Goal: Task Accomplishment & Management: Manage account settings

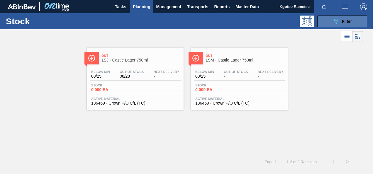
click at [319, 19] on button "089F7B8B-B2A5-4AFE-B5C0-19BA573D28AC Filter" at bounding box center [342, 22] width 50 height 12
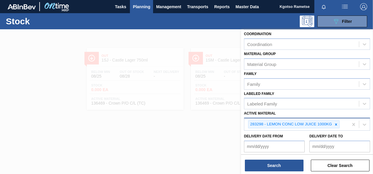
scroll to position [107, 0]
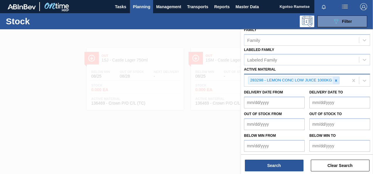
click at [335, 79] on icon at bounding box center [336, 81] width 4 height 4
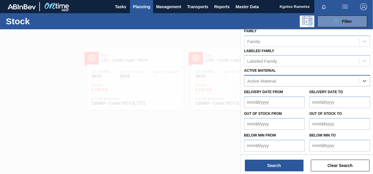
paste Material "285205"
type Material "285205"
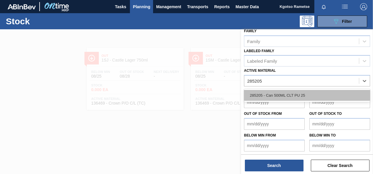
click at [297, 94] on div "285205 - Can 500ML CLT PU 25" at bounding box center [307, 95] width 126 height 11
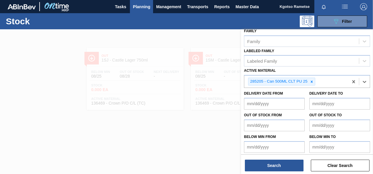
scroll to position [107, 0]
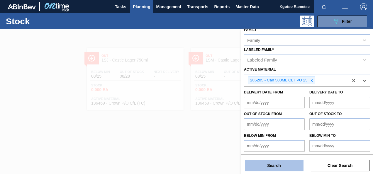
click at [265, 165] on button "Search" at bounding box center [274, 166] width 59 height 12
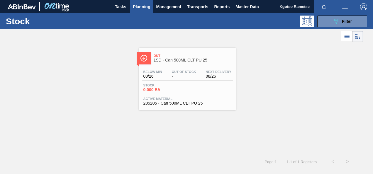
click at [162, 61] on span "1SD - Can 500ML CLT PU 25" at bounding box center [193, 60] width 79 height 4
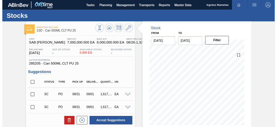
scroll to position [135, 0]
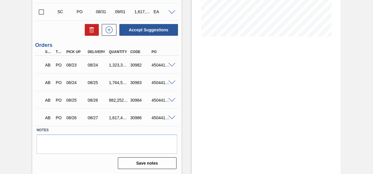
click at [171, 116] on span at bounding box center [171, 118] width 7 height 4
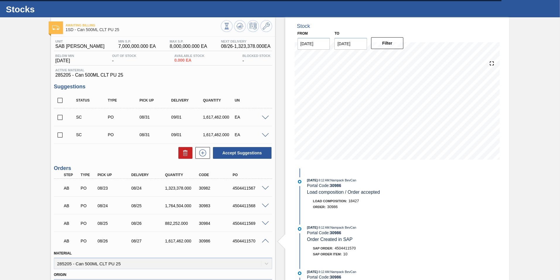
scroll to position [0, 0]
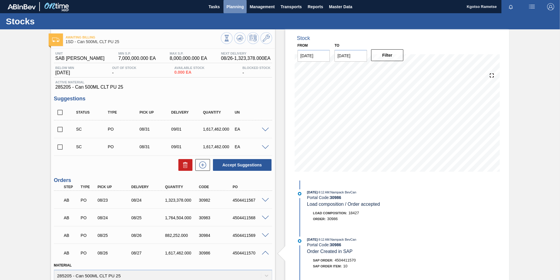
click at [234, 7] on span "Planning" at bounding box center [234, 6] width 17 height 7
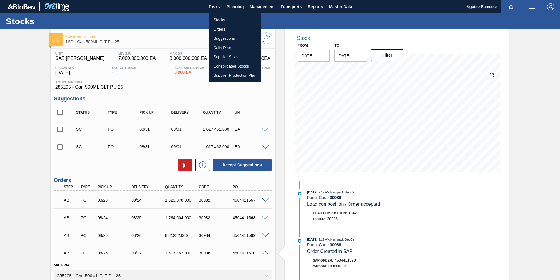
click at [225, 18] on li "Stocks" at bounding box center [235, 19] width 52 height 9
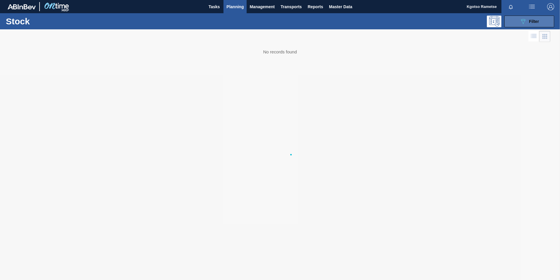
click at [372, 17] on button "089F7B8B-B2A5-4AFE-B5C0-19BA573D28AC Filter" at bounding box center [530, 22] width 50 height 12
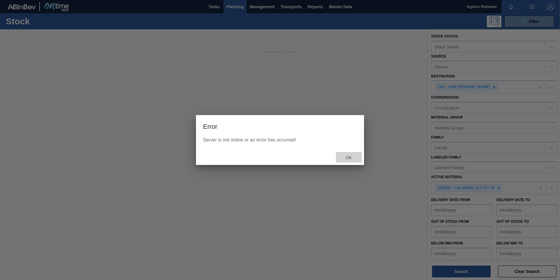
click at [349, 158] on span "Ok" at bounding box center [348, 157] width 15 height 5
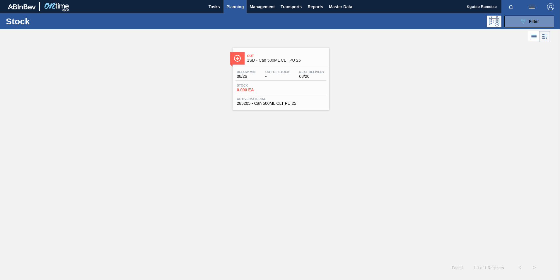
click at [274, 69] on div "Below Min 08/26 Out Of Stock - Next Delivery 08/26 Stock 0.000 EA Active Materi…" at bounding box center [281, 87] width 97 height 40
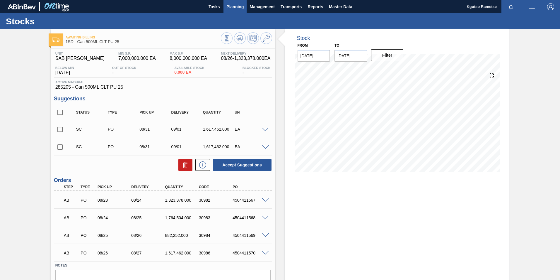
click at [230, 9] on span "Planning" at bounding box center [234, 6] width 17 height 7
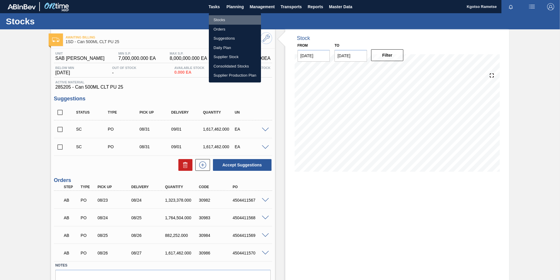
click at [228, 16] on li "Stocks" at bounding box center [235, 19] width 52 height 9
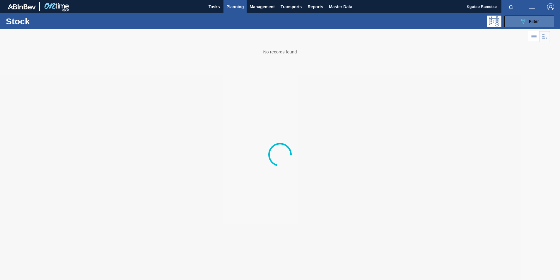
click at [519, 18] on button "089F7B8B-B2A5-4AFE-B5C0-19BA573D28AC Filter" at bounding box center [530, 22] width 50 height 12
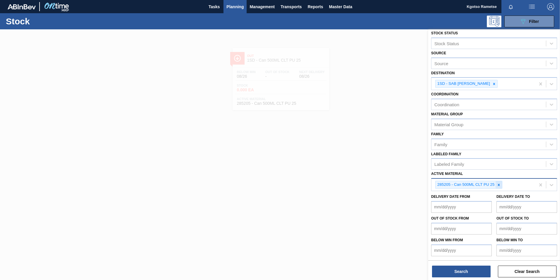
click at [500, 185] on icon at bounding box center [499, 185] width 4 height 4
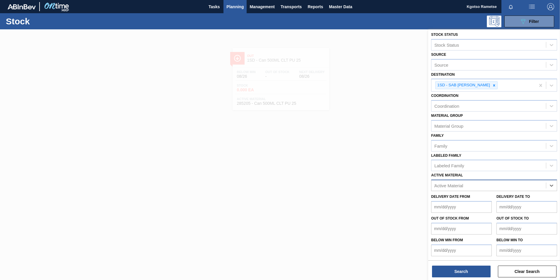
scroll to position [3, 0]
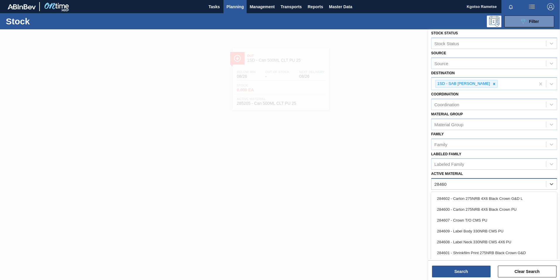
type Material "284605"
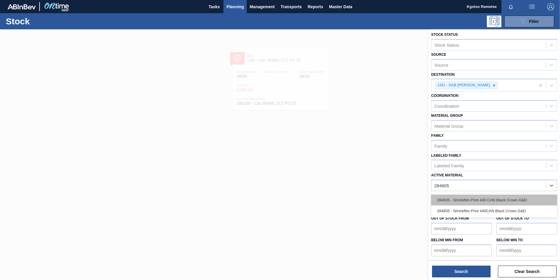
click at [459, 198] on div "284605 - Shrinkfilm Print 440 CAN Black Crown G&D" at bounding box center [494, 199] width 126 height 11
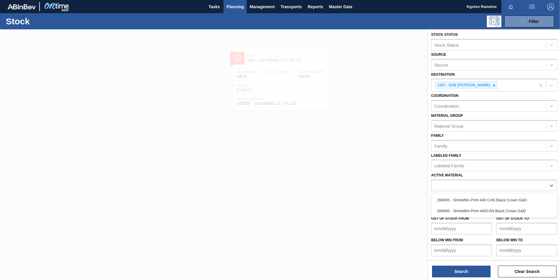
scroll to position [3, 0]
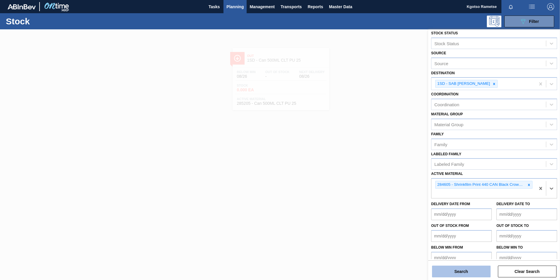
click at [452, 273] on button "Search" at bounding box center [461, 271] width 59 height 12
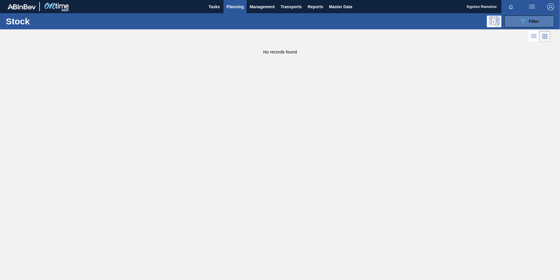
click at [527, 21] on icon "089F7B8B-B2A5-4AFE-B5C0-19BA573D28AC" at bounding box center [523, 21] width 7 height 7
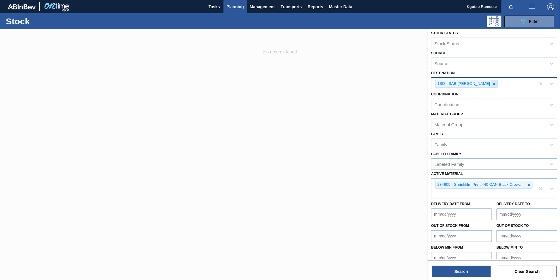
click at [493, 85] on icon at bounding box center [494, 84] width 4 height 4
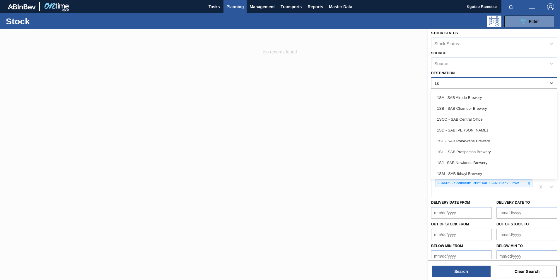
type input "1sb"
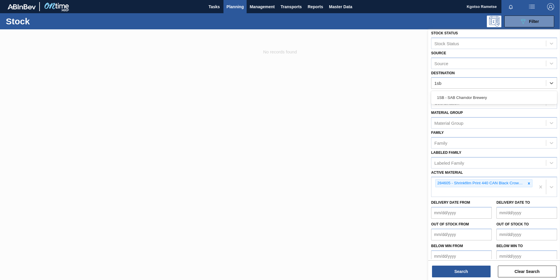
click at [481, 98] on div "1SB - SAB Chamdor Brewery" at bounding box center [494, 97] width 126 height 11
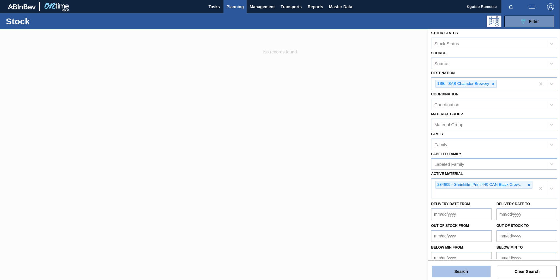
click at [454, 268] on button "Search" at bounding box center [461, 271] width 59 height 12
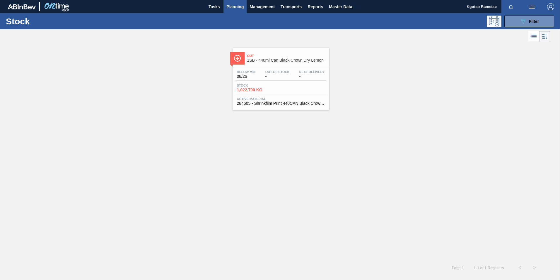
click at [268, 77] on span "-" at bounding box center [277, 76] width 24 height 4
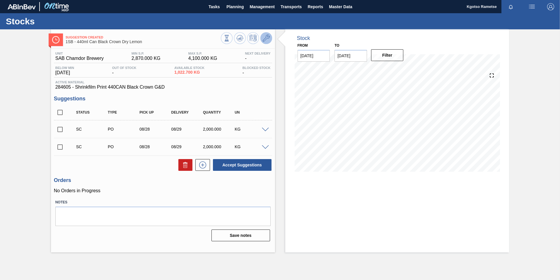
click at [270, 38] on icon at bounding box center [266, 38] width 7 height 7
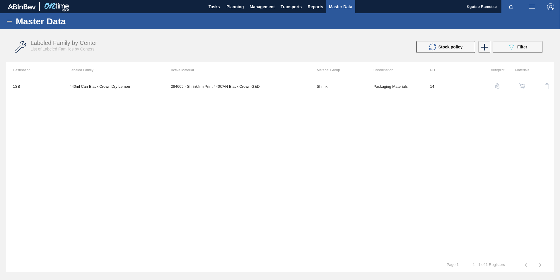
click at [522, 83] on button "button" at bounding box center [522, 86] width 14 height 14
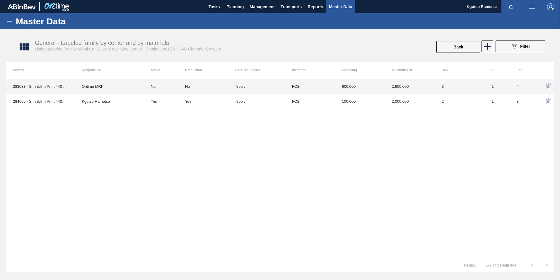
click at [315, 90] on td "FOB" at bounding box center [310, 86] width 50 height 15
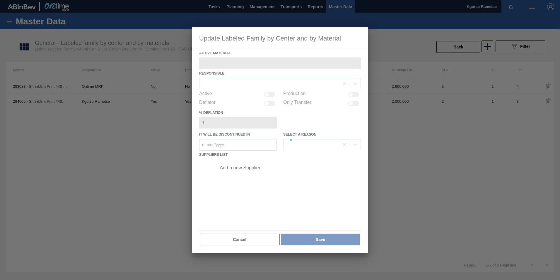
type Material "283033 - Shrinkfilm Print 440 CAN Black Crown"
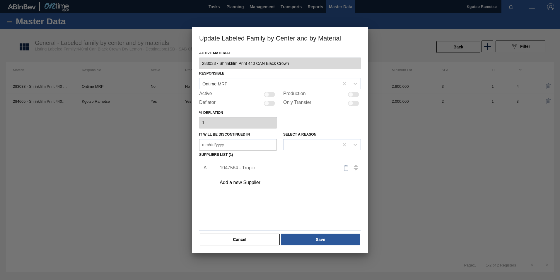
click at [270, 232] on div "Active Material 283033 - Shrinkfilm Print 440 CAN Black Crown Responsible Ontim…" at bounding box center [280, 147] width 162 height 197
click at [253, 234] on button "Cancel" at bounding box center [240, 239] width 80 height 12
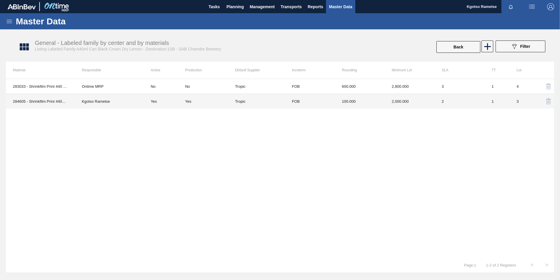
click at [238, 103] on td "Tropic" at bounding box center [260, 101] width 50 height 15
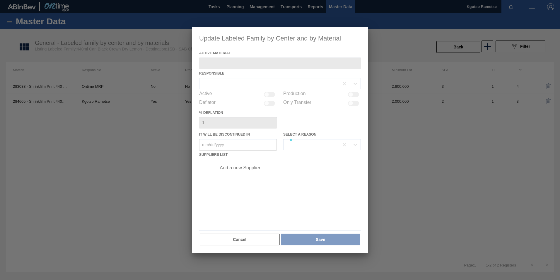
type Material "284605 - Shrinkfilm Print 440CAN Black Crown G&D"
checkbox input "true"
click at [234, 168] on div at bounding box center [280, 140] width 176 height 226
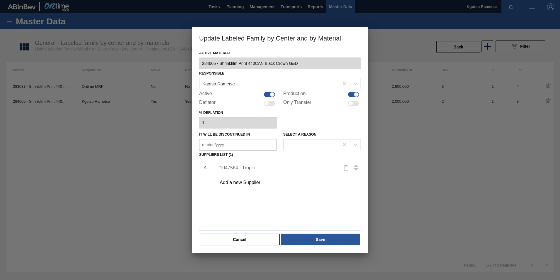
click at [233, 168] on div "1047564 - Tropic" at bounding box center [277, 167] width 115 height 5
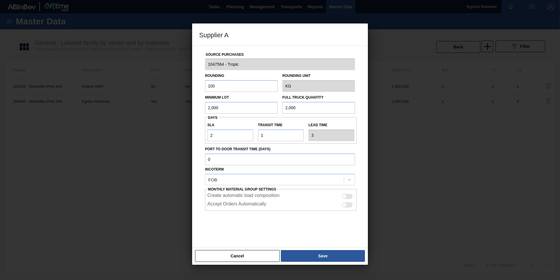
drag, startPoint x: 226, startPoint y: 109, endPoint x: 108, endPoint y: 111, distance: 118.4
click at [117, 112] on div "Supplier A Source Purchases 1047564 - Tropic Rounding 100 Rounding Unit KG Mini…" at bounding box center [280, 140] width 560 height 280
drag, startPoint x: 221, startPoint y: 106, endPoint x: 136, endPoint y: 114, distance: 85.4
click at [164, 114] on div "Supplier A Source Purchases 1047564 - Tropic Rounding 100 Rounding Unit KG Mini…" at bounding box center [280, 140] width 560 height 280
type input "2,500"
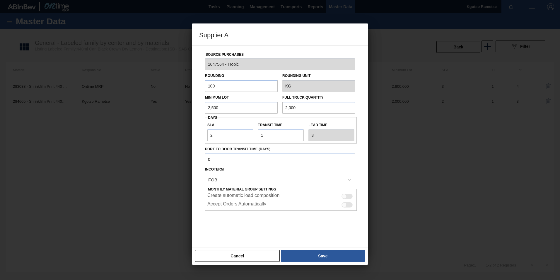
click at [200, 110] on div "Source Purchases 1047564 - Tropic Rounding 100 Rounding Unit KG Minimum Lot 2,5…" at bounding box center [280, 143] width 162 height 194
paste input "5"
type input "2,500"
click at [287, 255] on button "Save" at bounding box center [323, 256] width 84 height 12
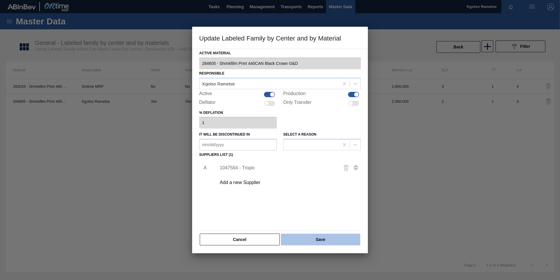
click at [295, 242] on button "Save" at bounding box center [320, 239] width 79 height 12
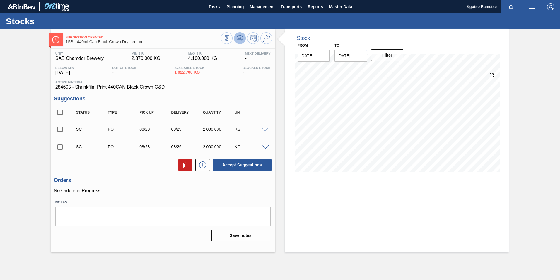
click at [242, 38] on icon at bounding box center [239, 38] width 7 height 7
click at [234, 4] on span "Planning" at bounding box center [234, 6] width 17 height 7
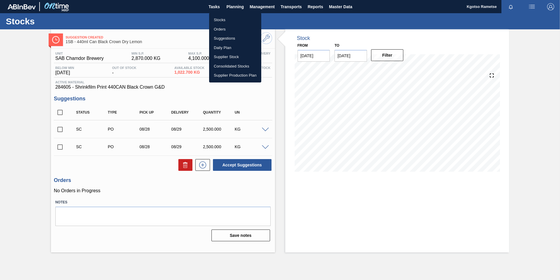
click at [229, 16] on li "Stocks" at bounding box center [235, 19] width 52 height 9
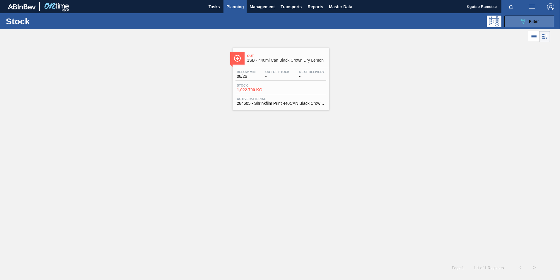
click at [518, 19] on button "089F7B8B-B2A5-4AFE-B5C0-19BA573D28AC Filter" at bounding box center [530, 22] width 50 height 12
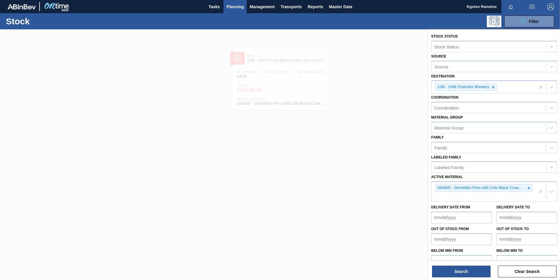
scroll to position [11, 0]
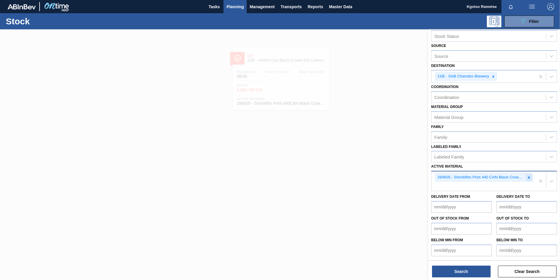
click at [527, 178] on icon at bounding box center [529, 177] width 4 height 4
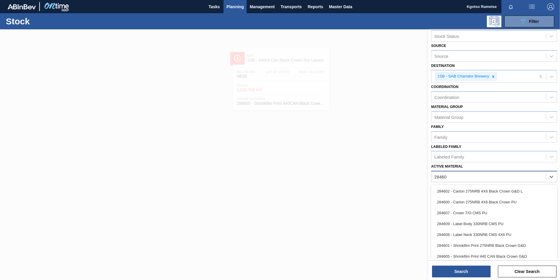
type Material "284604"
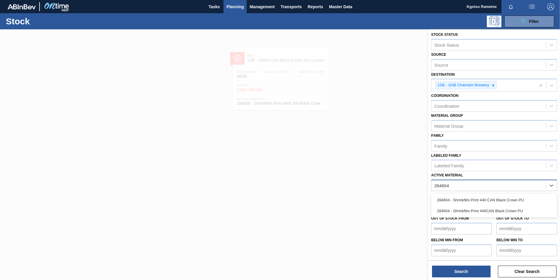
click at [478, 200] on div "284604 - Shrinkfilm Print 440 CAN Black Crown PU" at bounding box center [494, 199] width 126 height 11
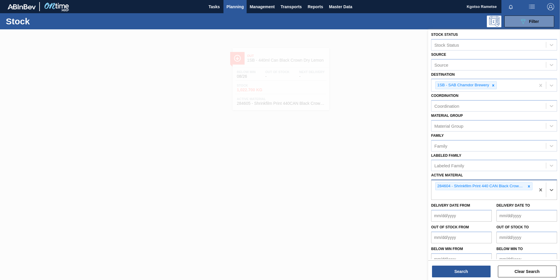
scroll to position [11, 0]
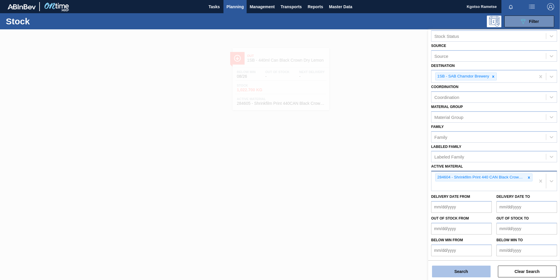
click at [450, 273] on button "Search" at bounding box center [461, 271] width 59 height 12
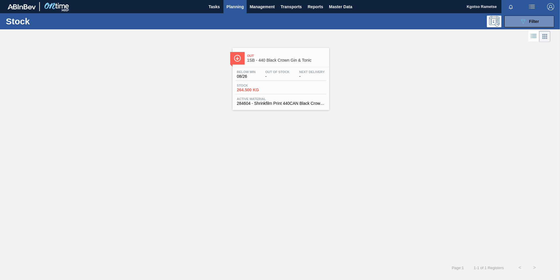
click at [273, 73] on span "Out Of Stock" at bounding box center [277, 72] width 24 height 4
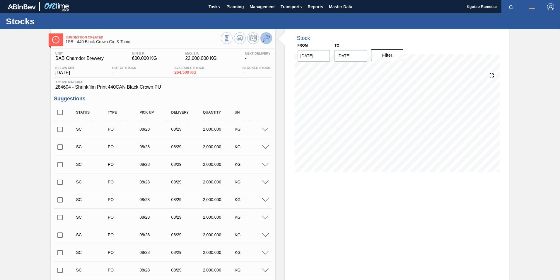
click at [267, 36] on icon at bounding box center [266, 38] width 7 height 7
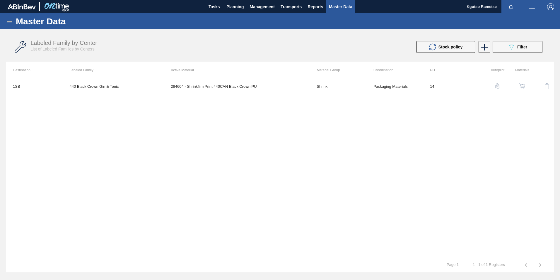
click at [523, 85] on img "button" at bounding box center [523, 86] width 6 height 6
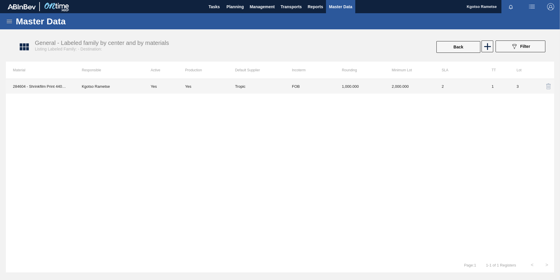
click at [403, 90] on td "2,000.000" at bounding box center [410, 86] width 50 height 15
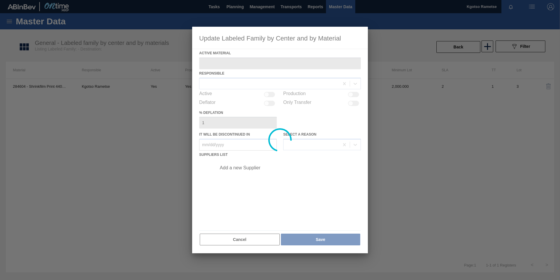
type Material "284604 - Shrinkfilm Print 440CAN Black Crown PU"
checkbox input "true"
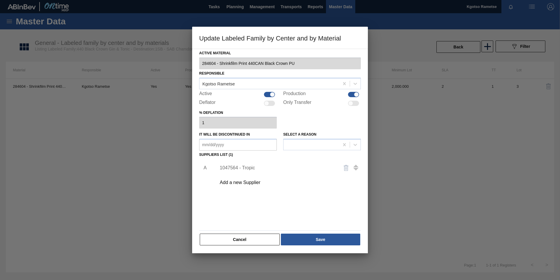
click at [240, 167] on div "1047564 - Tropic" at bounding box center [277, 167] width 115 height 5
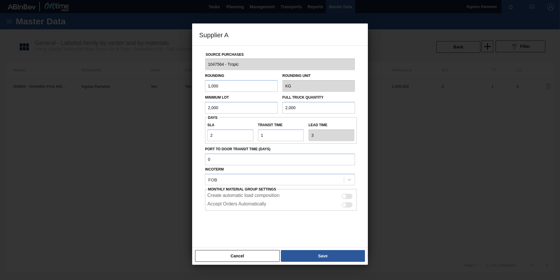
drag, startPoint x: 221, startPoint y: 105, endPoint x: 164, endPoint y: 115, distance: 58.4
click at [185, 112] on div "Supplier A Source Purchases 1047564 - Tropic Rounding 1,000 Rounding Unit KG Mi…" at bounding box center [280, 140] width 560 height 280
drag, startPoint x: 219, startPoint y: 109, endPoint x: 91, endPoint y: 124, distance: 129.0
click at [125, 121] on div "Supplier A Source Purchases 1047564 - Tropic Rounding 1,000 Rounding Unit KG Mi…" at bounding box center [280, 140] width 560 height 280
type input "1,000"
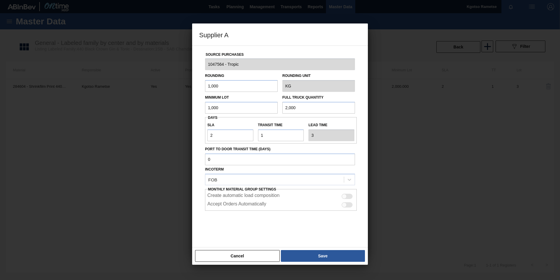
drag, startPoint x: 304, startPoint y: 109, endPoint x: 182, endPoint y: 113, distance: 122.3
click at [226, 112] on div "Minimum Lot 1,000 Full Truck Quantity 2,000" at bounding box center [280, 103] width 155 height 22
paste input "1"
type input "1,000"
click at [309, 253] on button "Save" at bounding box center [323, 256] width 84 height 12
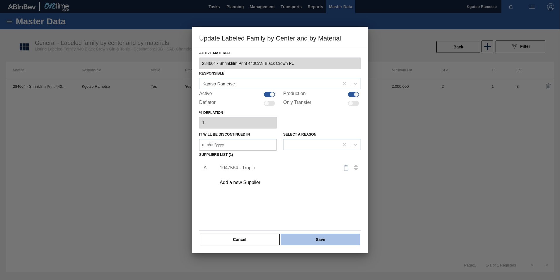
click at [294, 234] on button "Save" at bounding box center [320, 239] width 79 height 12
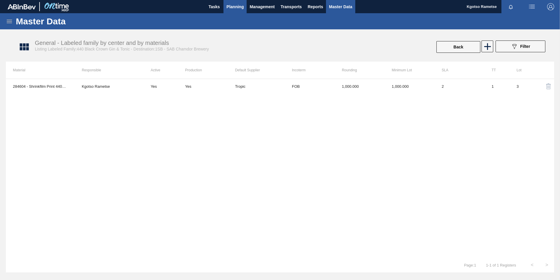
click at [239, 4] on span "Planning" at bounding box center [234, 6] width 17 height 7
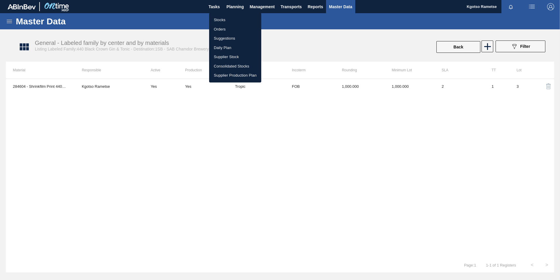
click at [223, 17] on li "Stocks" at bounding box center [235, 19] width 52 height 9
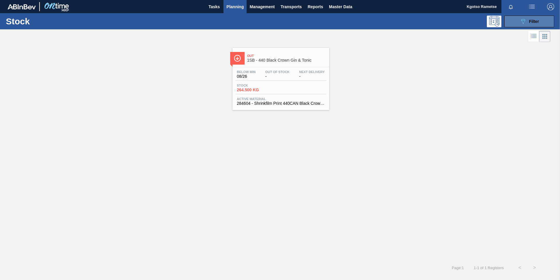
click at [541, 17] on button "089F7B8B-B2A5-4AFE-B5C0-19BA573D28AC Filter" at bounding box center [530, 22] width 50 height 12
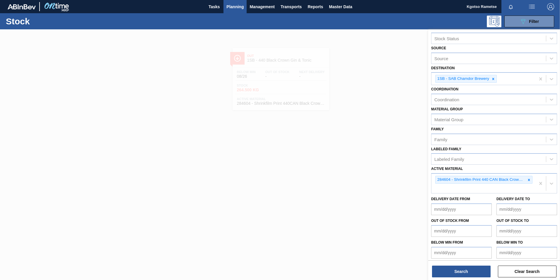
scroll to position [11, 0]
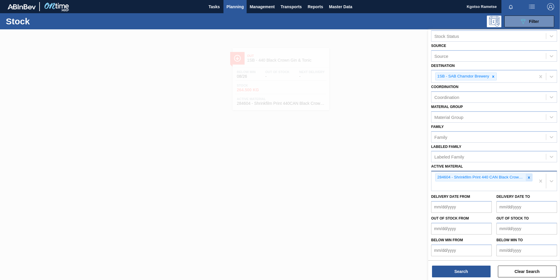
click at [527, 177] on icon at bounding box center [529, 177] width 4 height 4
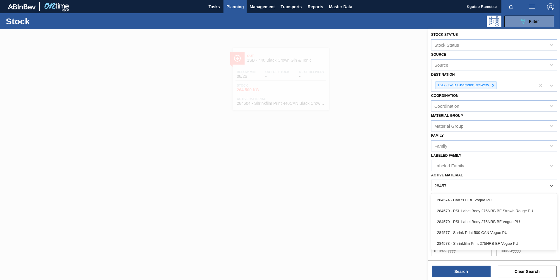
scroll to position [2, 0]
type Material "284573"
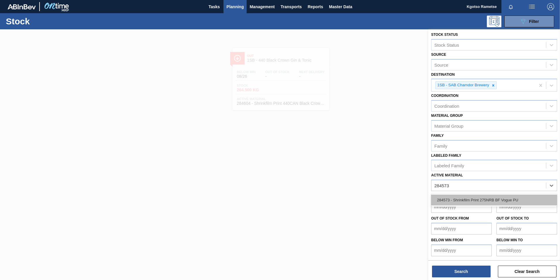
click at [484, 198] on div "284573 - Shrinkfilm Print 275NRB BF Vogue PU" at bounding box center [494, 199] width 126 height 11
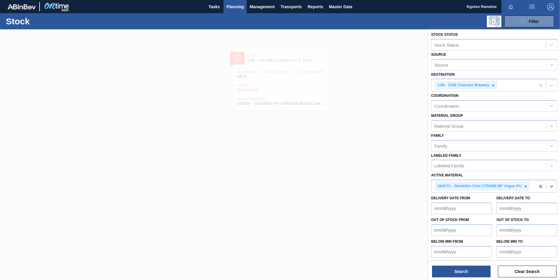
scroll to position [3, 0]
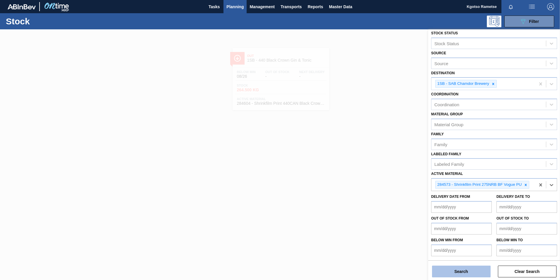
click at [448, 274] on button "Search" at bounding box center [461, 271] width 59 height 12
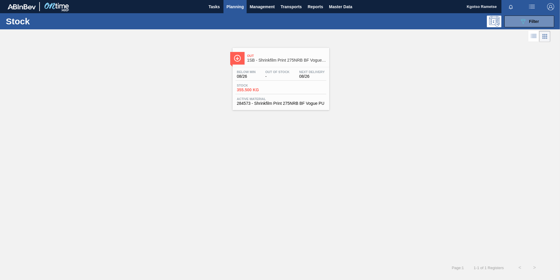
click at [276, 93] on div "Stock 355.500 KG" at bounding box center [281, 89] width 91 height 11
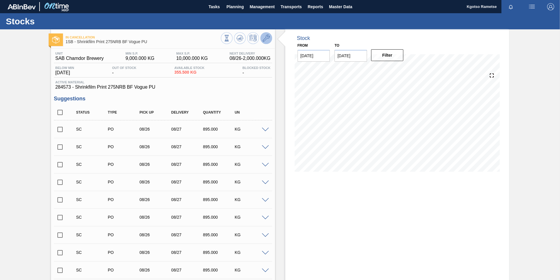
click at [269, 33] on button at bounding box center [266, 38] width 12 height 12
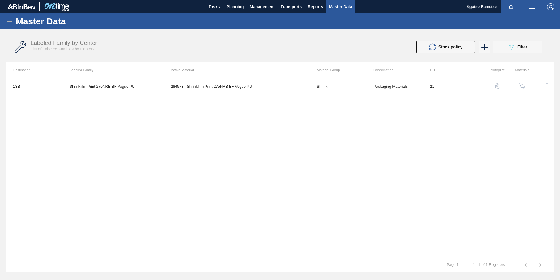
click at [522, 85] on img "button" at bounding box center [523, 86] width 6 height 6
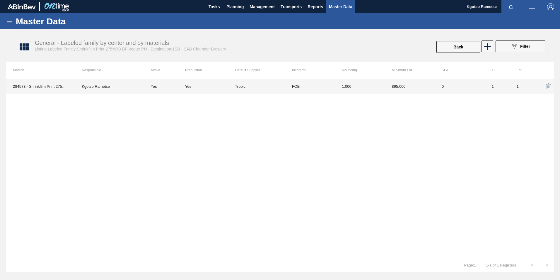
click at [329, 92] on td "FOB" at bounding box center [310, 86] width 50 height 15
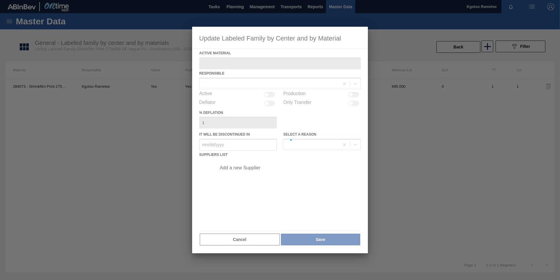
type Material "284573 - Shrinkfilm Print 275NRB BF Vogue PU"
checkbox input "true"
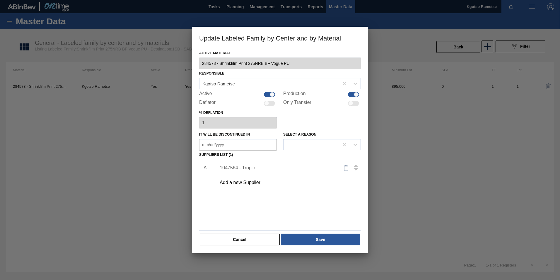
click at [250, 166] on div "1047564 - Tropic" at bounding box center [277, 167] width 115 height 5
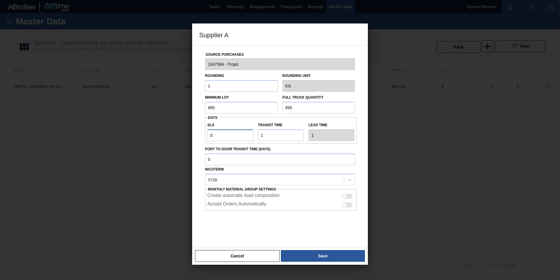
drag, startPoint x: 213, startPoint y: 135, endPoint x: 160, endPoint y: 140, distance: 53.3
click at [175, 140] on div "Supplier A Source Purchases 1047564 - Tropic Rounding 1 Rounding Unit KG Minimu…" at bounding box center [280, 140] width 560 height 280
type input "2"
type input "3"
type input "2"
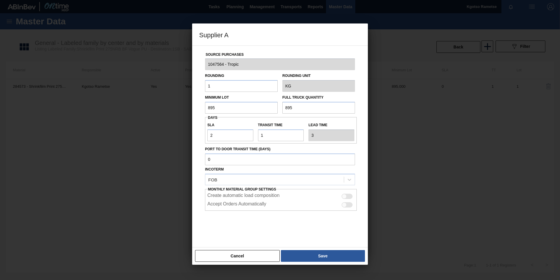
drag, startPoint x: 173, startPoint y: 111, endPoint x: 145, endPoint y: 115, distance: 28.9
click at [146, 115] on div "Supplier A Source Purchases 1047564 - Tropic Rounding 1 Rounding Unit KG Minimu…" at bounding box center [280, 140] width 560 height 280
drag, startPoint x: 227, startPoint y: 109, endPoint x: 144, endPoint y: 113, distance: 83.3
click at [167, 112] on div "Supplier A Source Purchases 1047564 - Tropic Rounding 1 Rounding Unit KG Minimu…" at bounding box center [280, 140] width 560 height 280
type input "2,000"
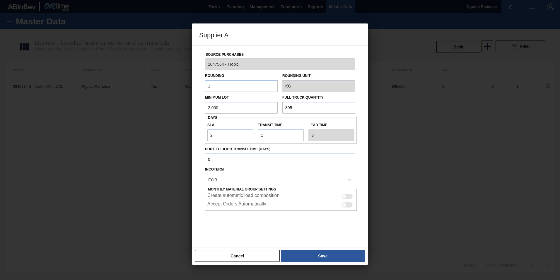
click at [241, 109] on div "Minimum Lot 2,000 Full Truck Quantity 895" at bounding box center [280, 103] width 155 height 22
paste input "2,000"
type input "2,000"
click at [311, 264] on div "Cancel Save" at bounding box center [280, 256] width 176 height 18
click at [310, 257] on button "Save" at bounding box center [323, 256] width 84 height 12
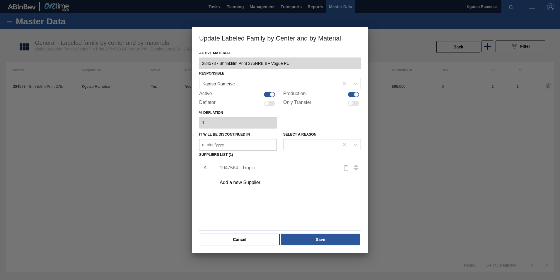
click at [305, 246] on div "Active Material 284573 - Shrinkfilm Print 275NRB BF Vogue PU Responsible Kgotso…" at bounding box center [280, 151] width 176 height 204
click at [302, 240] on button "Save" at bounding box center [320, 239] width 79 height 12
